Goal: Task Accomplishment & Management: Manage account settings

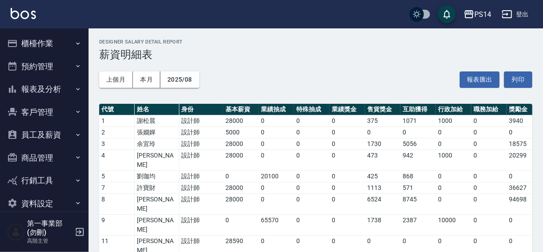
click at [527, 14] on button "登出" at bounding box center [515, 14] width 34 height 16
